Goal: Task Accomplishment & Management: Manage account settings

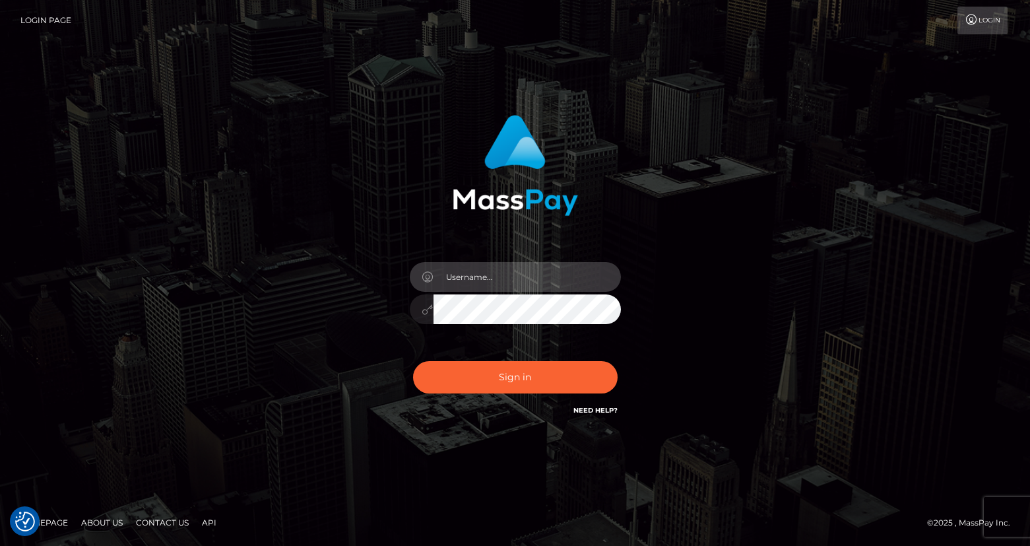
click at [502, 271] on input "text" at bounding box center [527, 277] width 187 height 30
type input "Lou Jacobée"
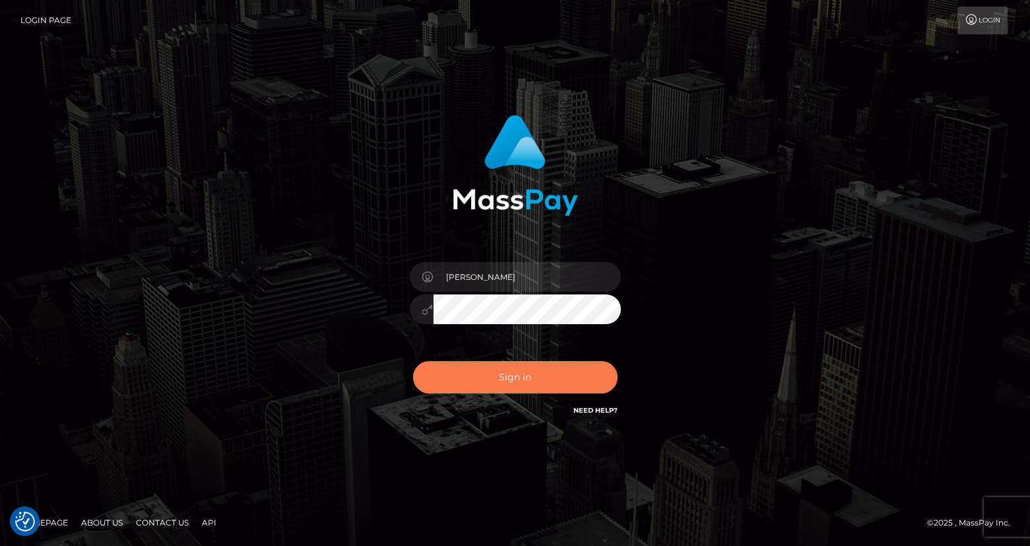
click at [502, 388] on button "Sign in" at bounding box center [515, 377] width 205 height 32
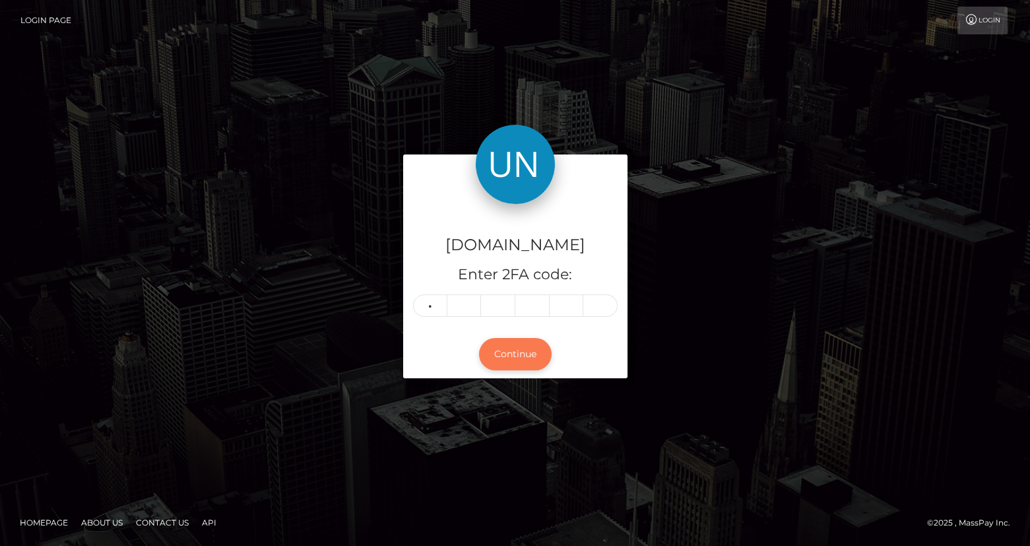
type input "9"
type input "1"
type input "2"
type input "6"
type input "5"
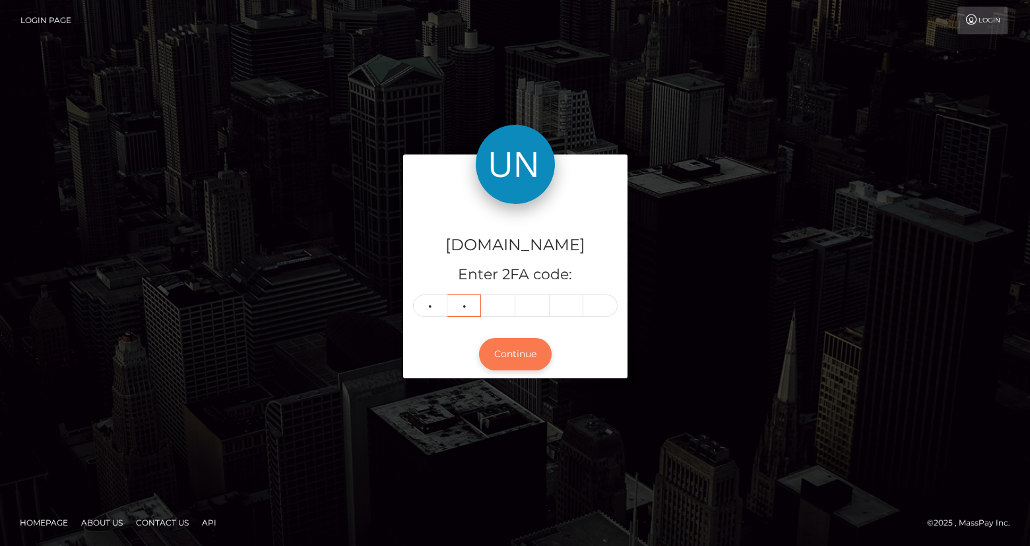
type input "1"
type input "3"
type input "2"
type input "8"
type input "1"
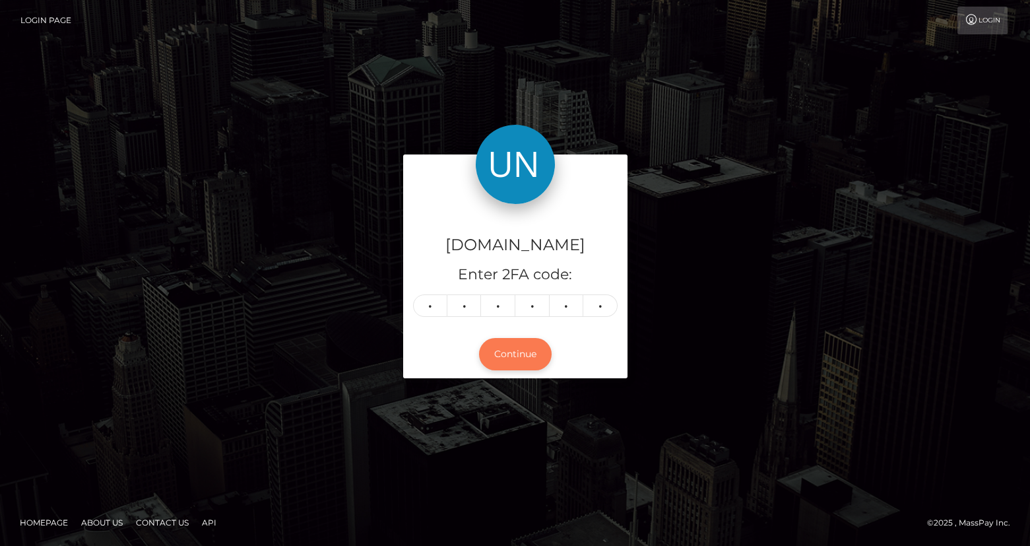
click at [516, 355] on button "Continue" at bounding box center [515, 354] width 73 height 32
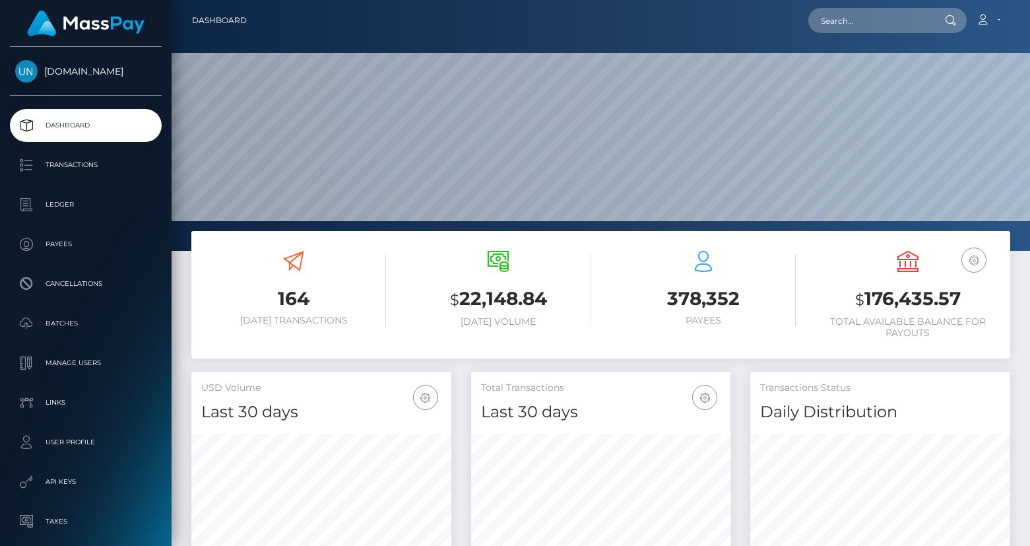
scroll to position [233, 259]
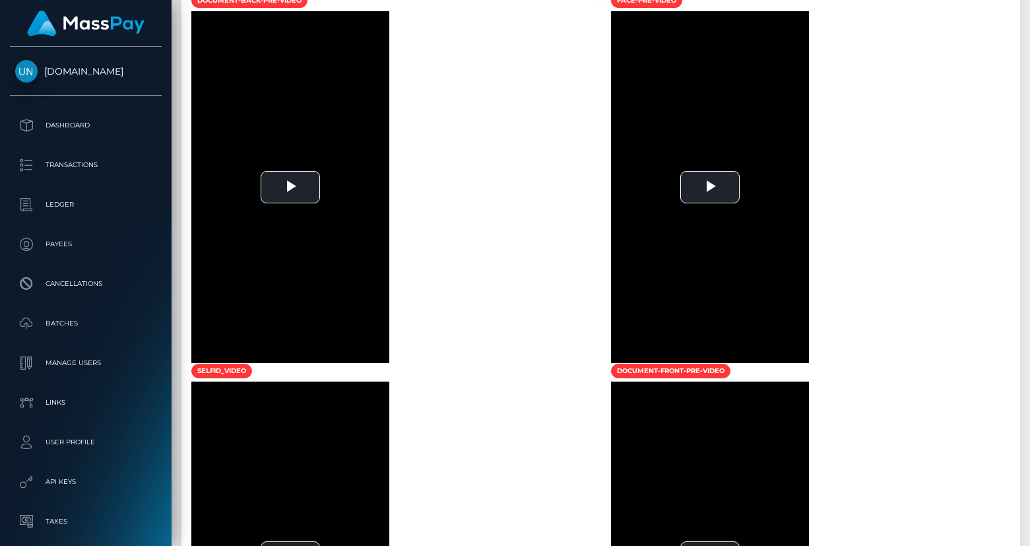
scroll to position [1076, 0]
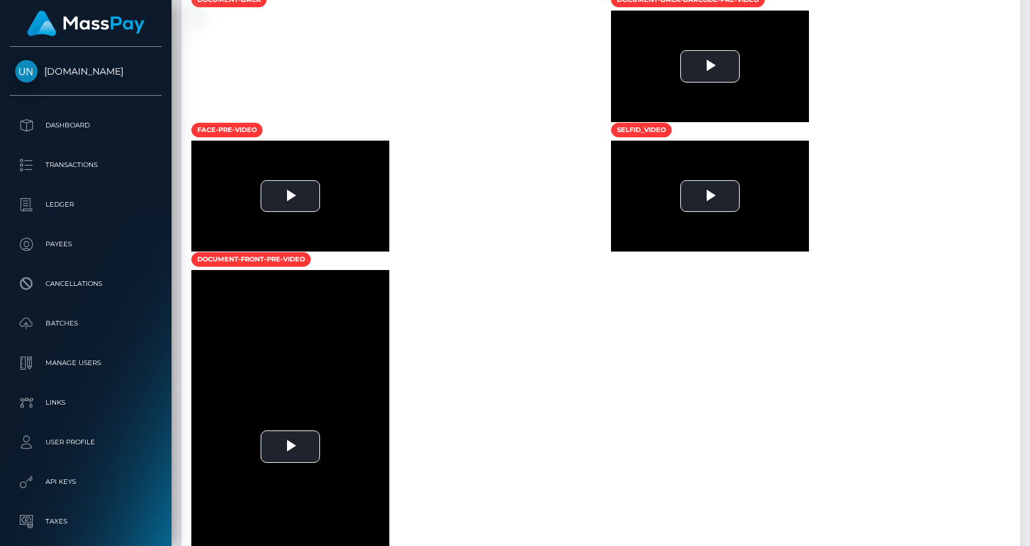
scroll to position [158, 259]
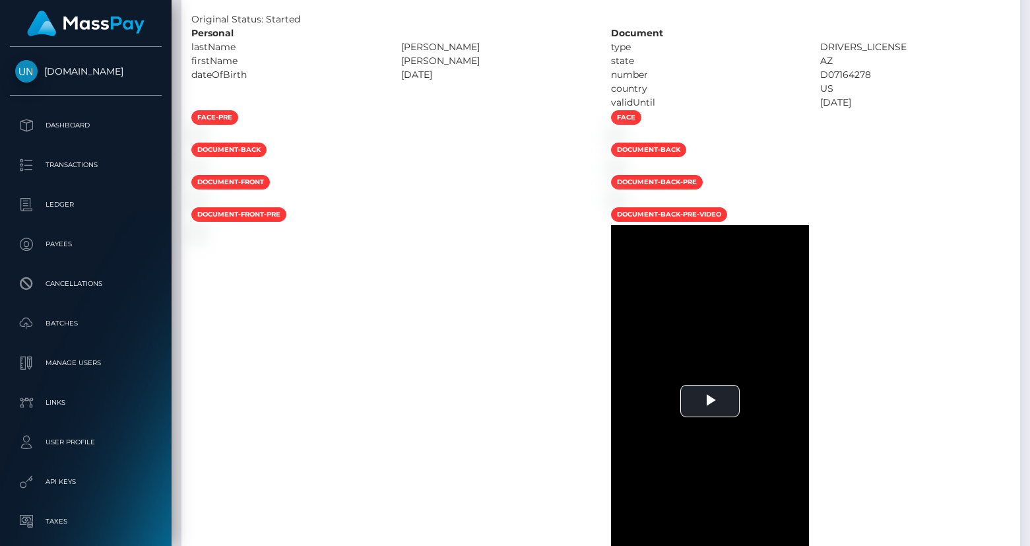
scroll to position [673, 0]
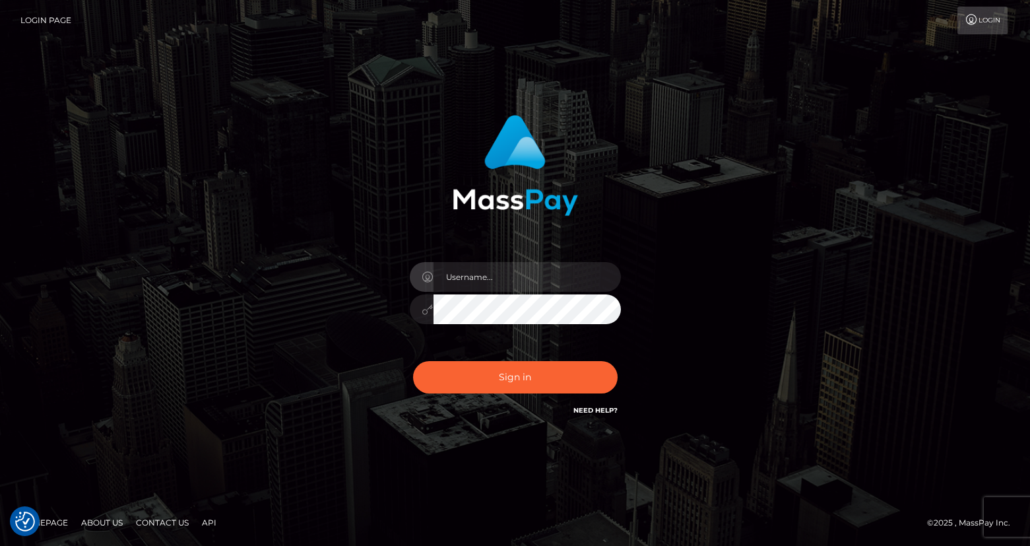
checkbox input "true"
type input "[PERSON_NAME]"
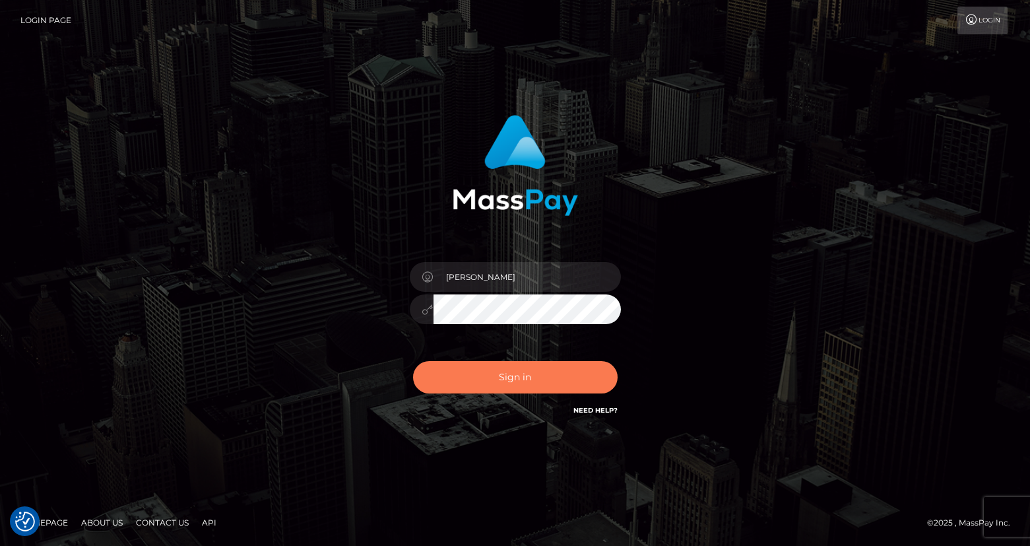
click at [502, 377] on button "Sign in" at bounding box center [515, 377] width 205 height 32
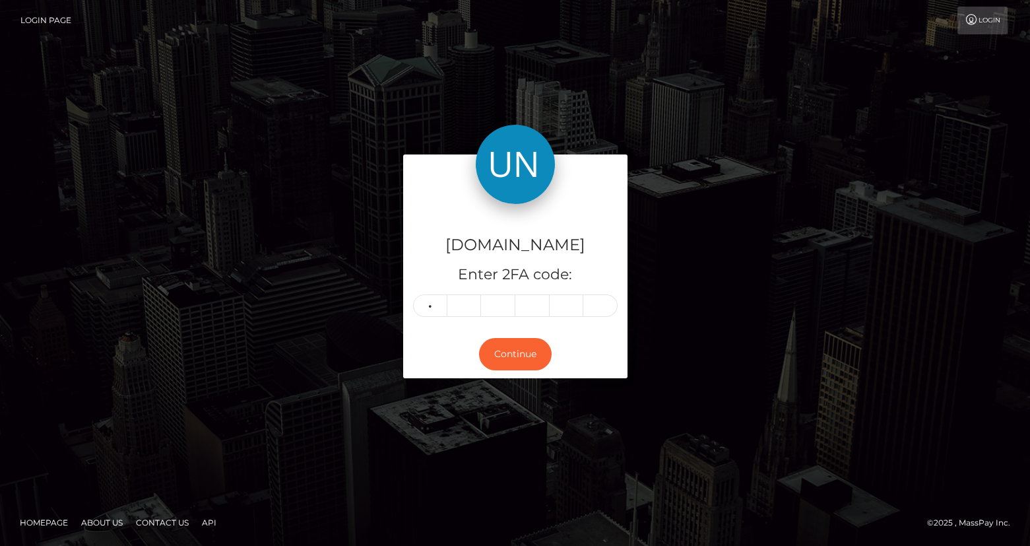
type input "8"
type input "2"
type input "5"
type input "9"
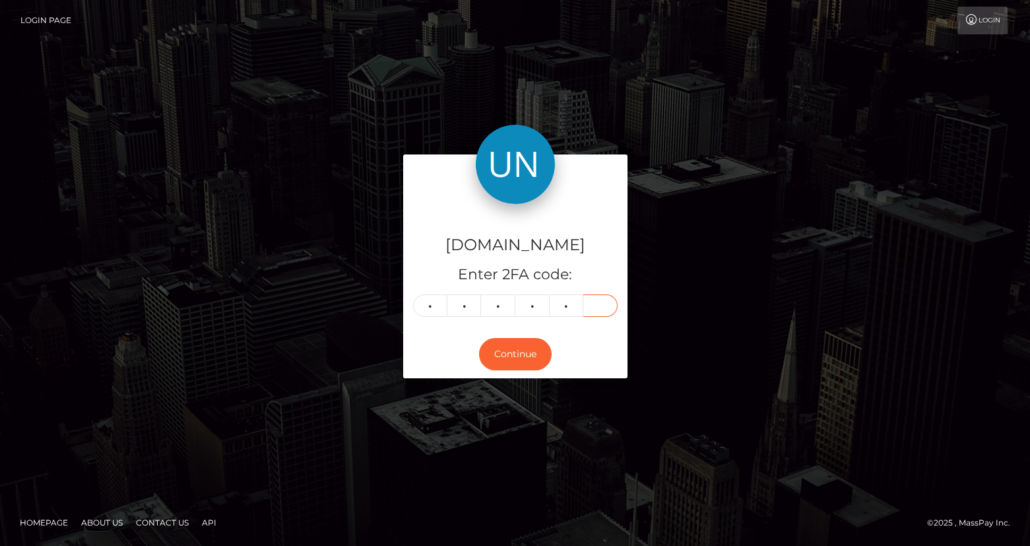
type input "5"
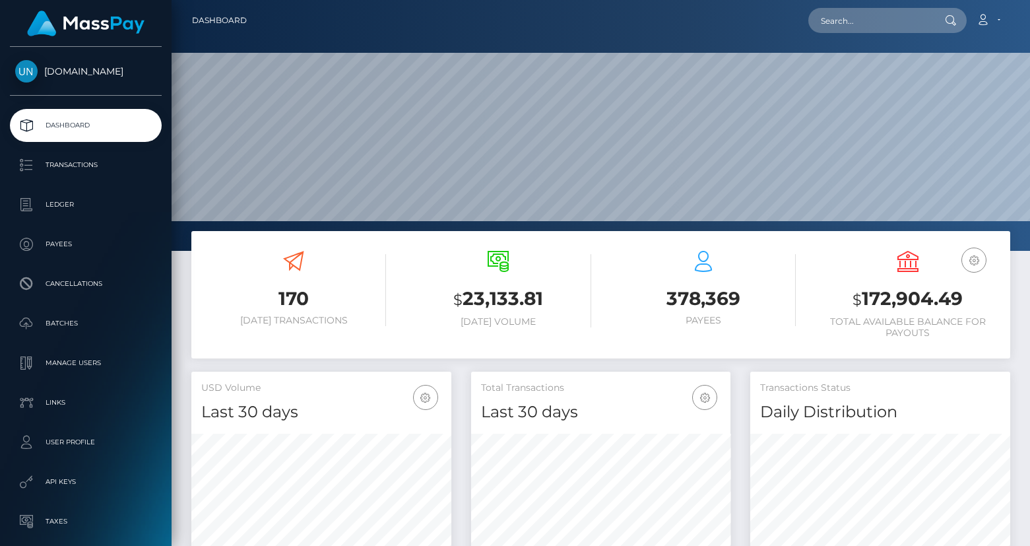
scroll to position [233, 259]
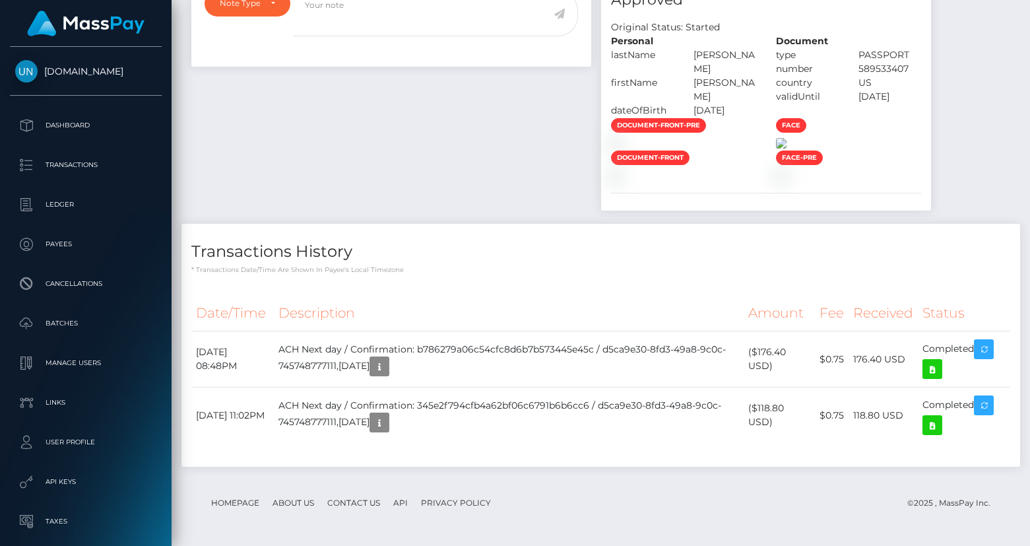
scroll to position [678, 0]
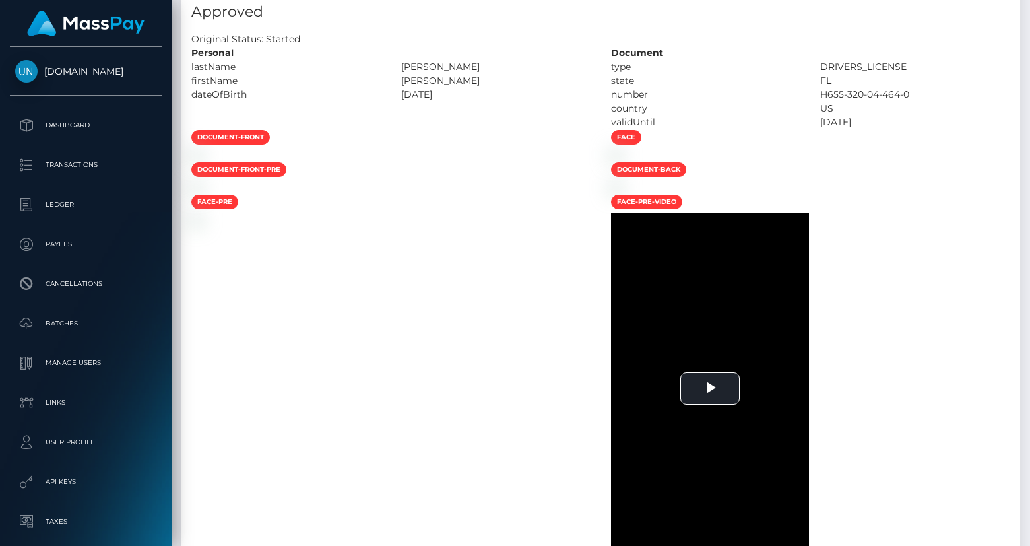
scroll to position [745, 0]
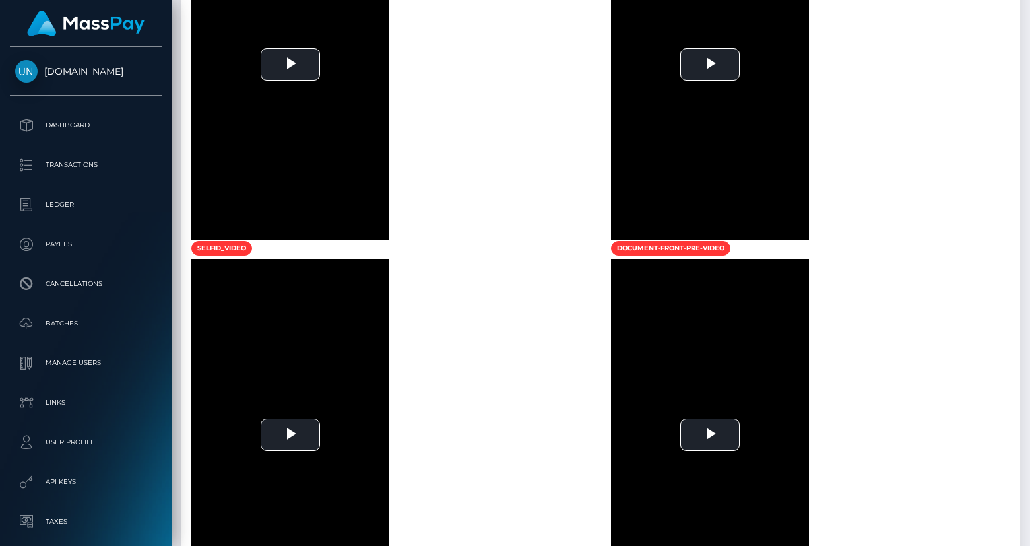
scroll to position [158, 259]
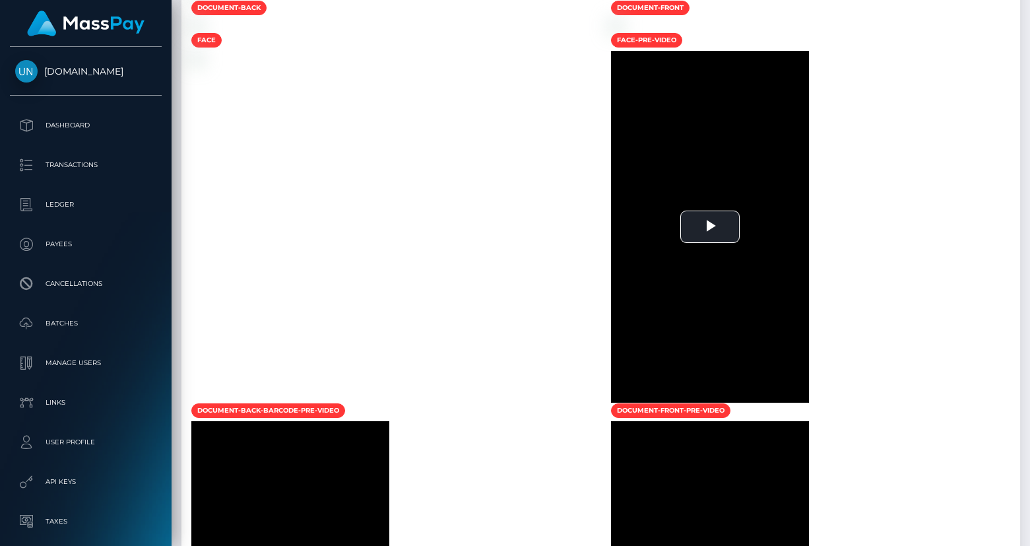
scroll to position [832, 0]
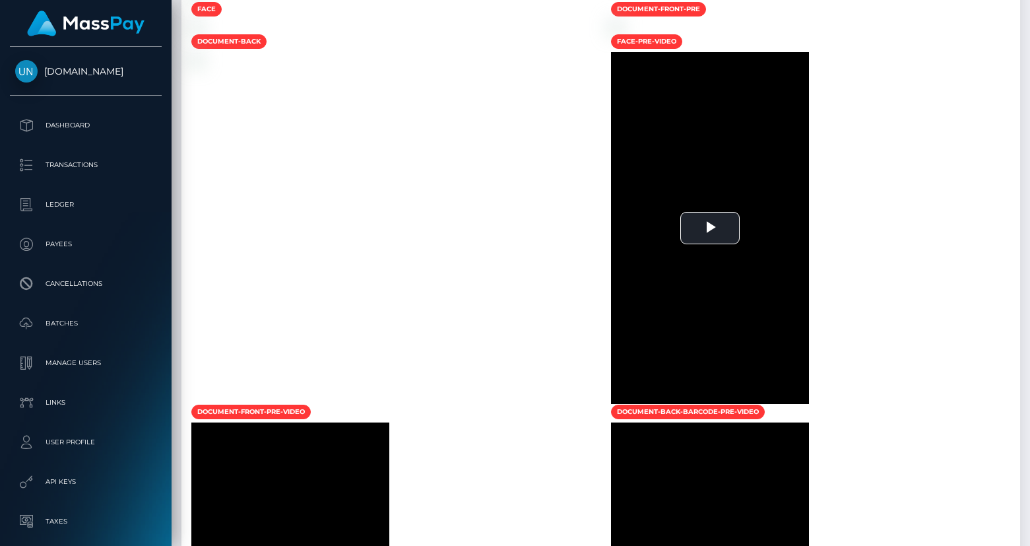
scroll to position [843, 0]
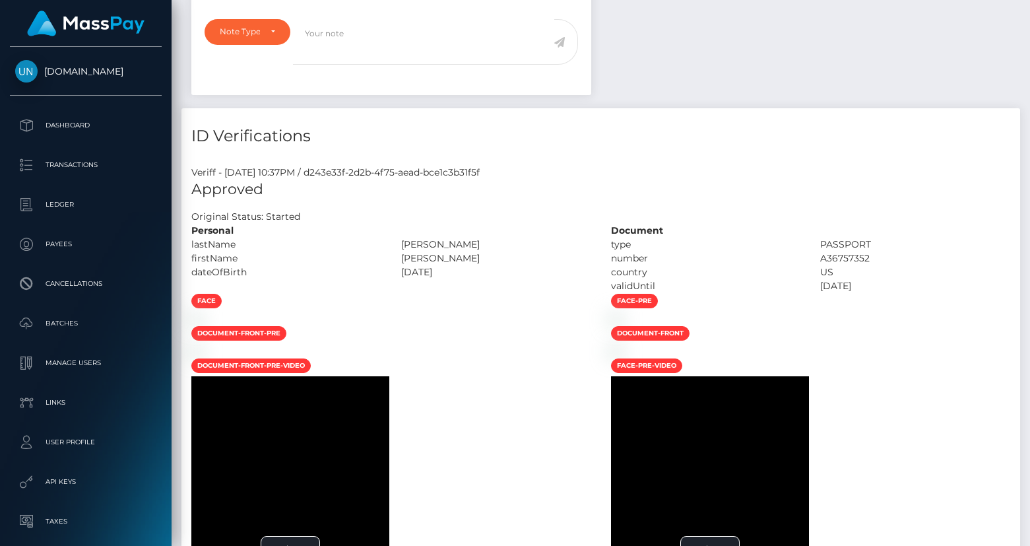
scroll to position [714, 0]
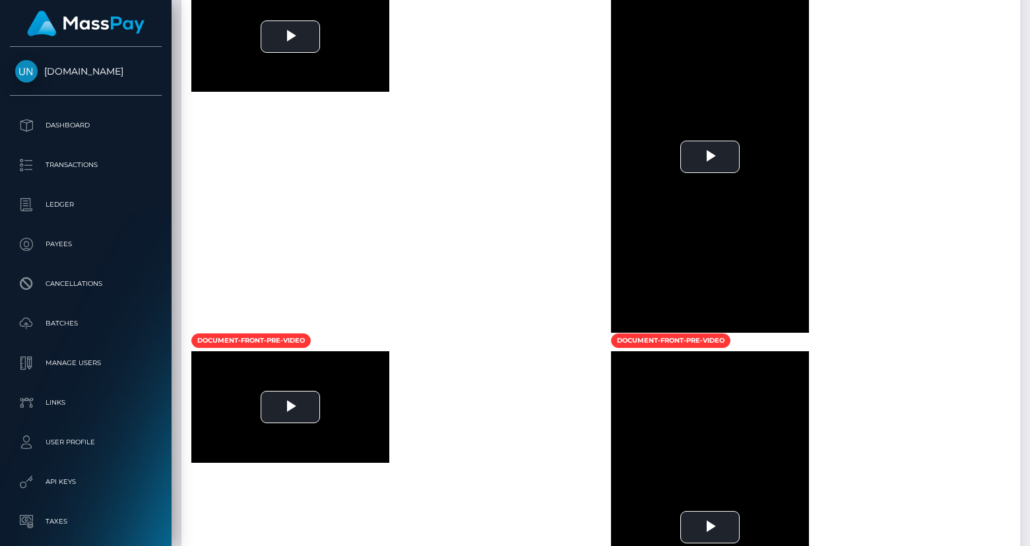
scroll to position [855, 0]
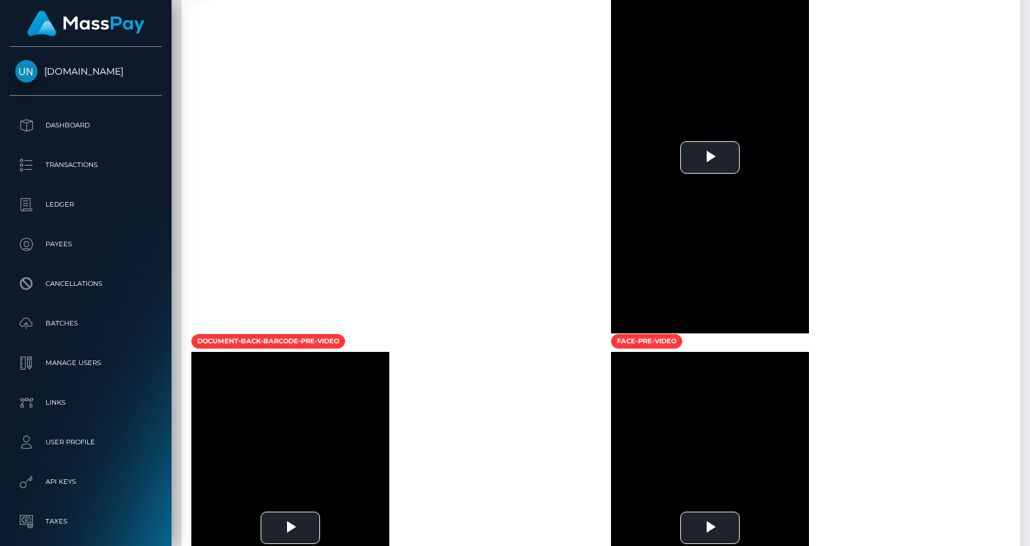
scroll to position [865, 0]
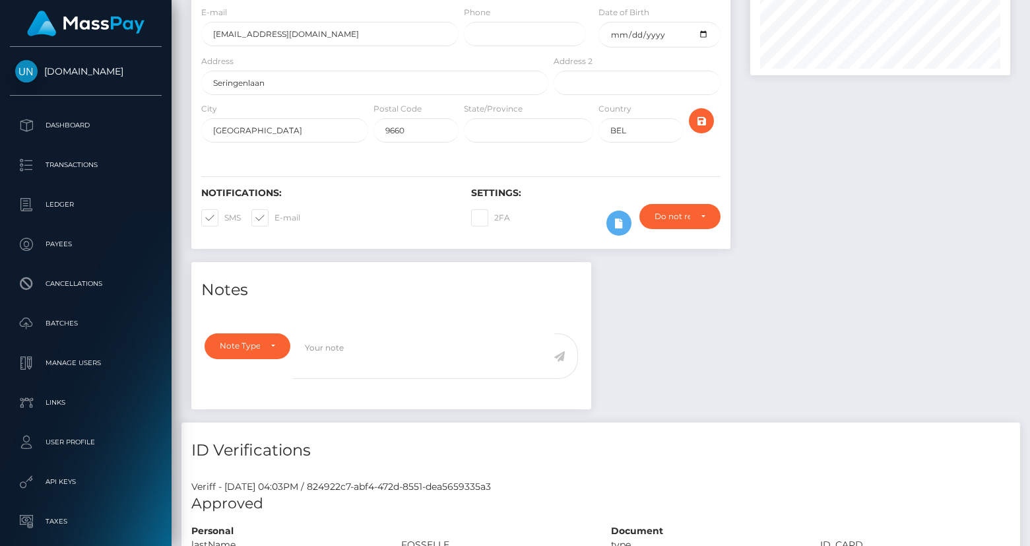
scroll to position [158, 259]
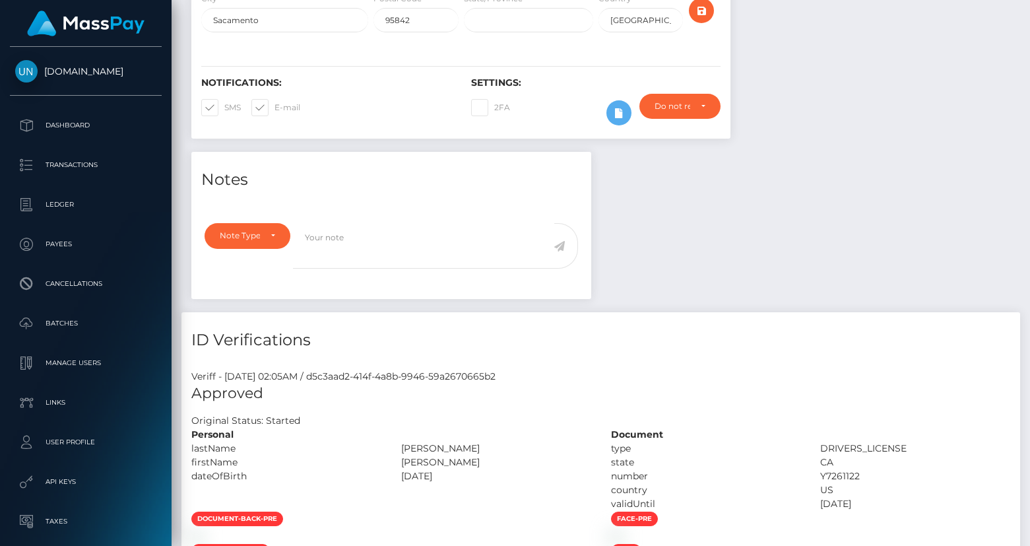
scroll to position [584, 0]
